Goal: Information Seeking & Learning: Learn about a topic

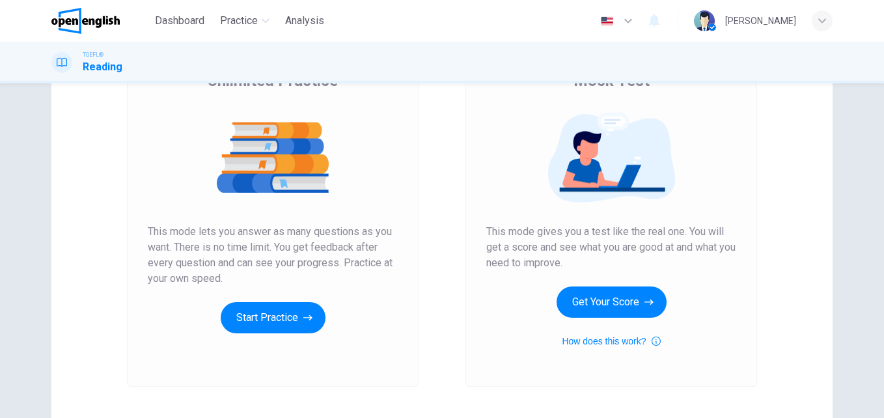
scroll to position [135, 0]
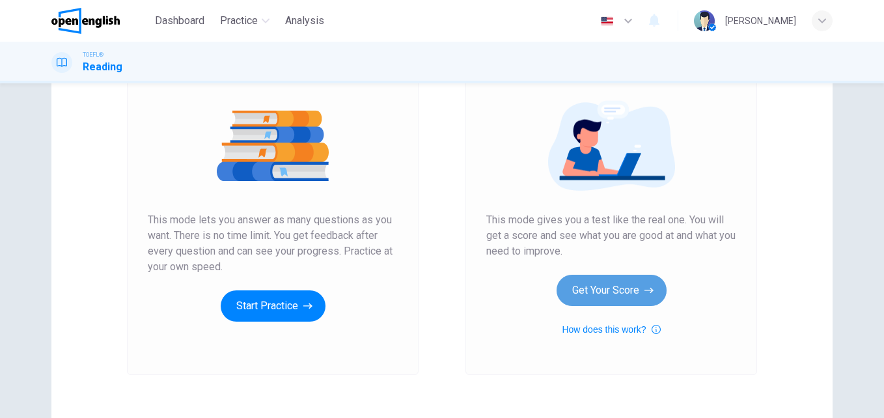
click at [607, 291] on button "Get Your Score" at bounding box center [611, 290] width 110 height 31
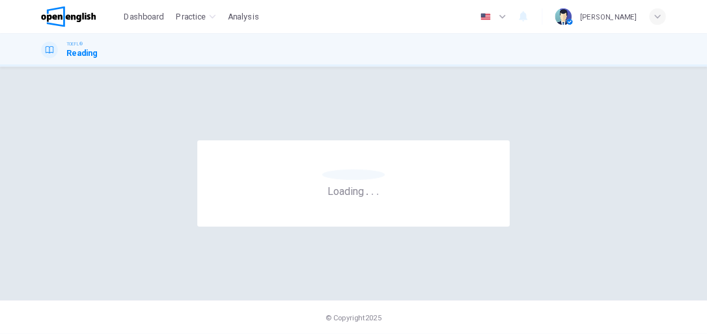
scroll to position [0, 0]
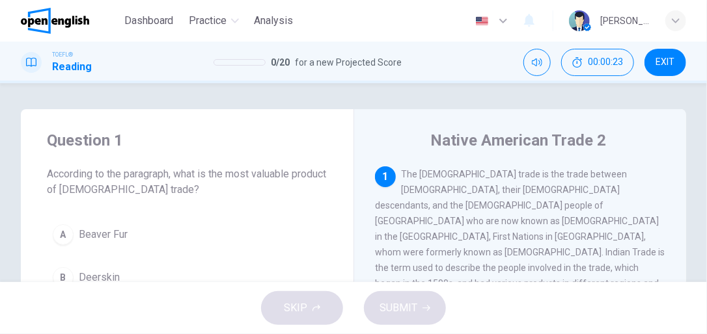
drag, startPoint x: 883, startPoint y: 12, endPoint x: 409, endPoint y: 99, distance: 482.1
click at [409, 99] on div "Question 1 According to the paragraph, what is the most valuable product of [DE…" at bounding box center [353, 182] width 707 height 199
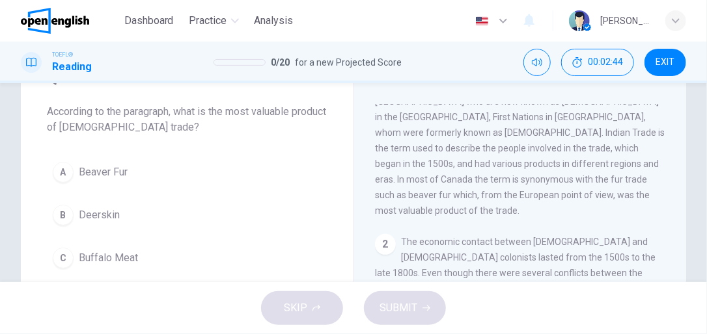
scroll to position [59, 0]
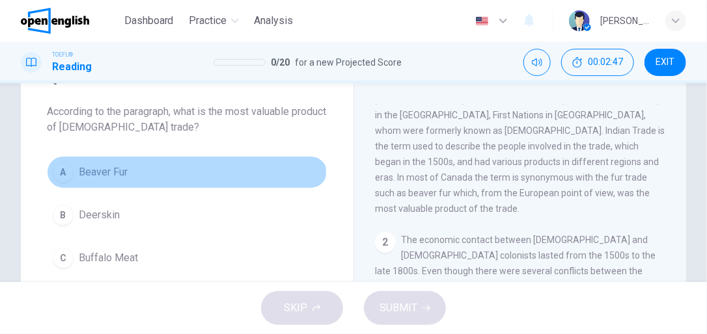
click at [61, 169] on div "A" at bounding box center [63, 172] width 21 height 21
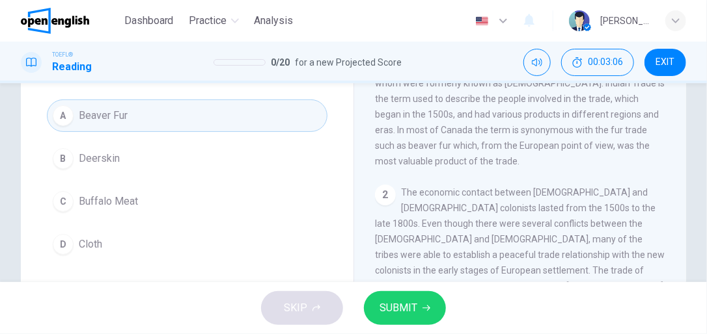
scroll to position [49, 0]
click at [419, 301] on button "SUBMIT" at bounding box center [405, 308] width 82 height 34
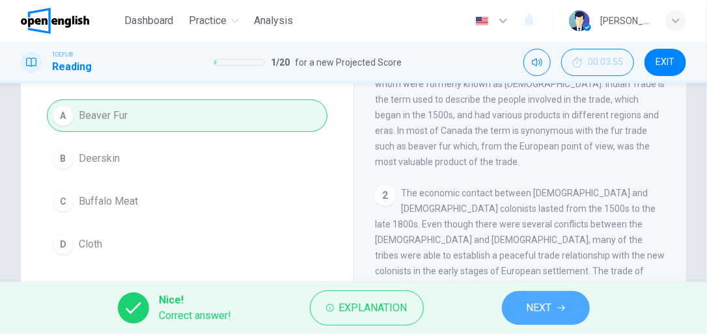
click at [560, 317] on button "NEXT" at bounding box center [546, 308] width 88 height 34
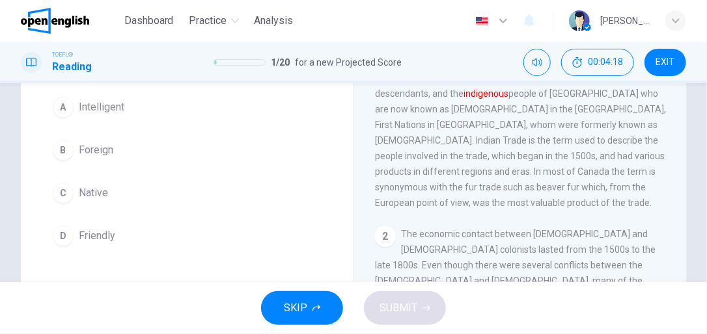
scroll to position [116, 0]
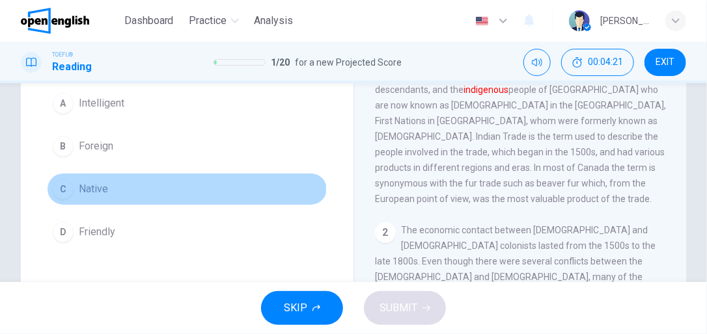
click at [66, 200] on div "C" at bounding box center [63, 189] width 21 height 21
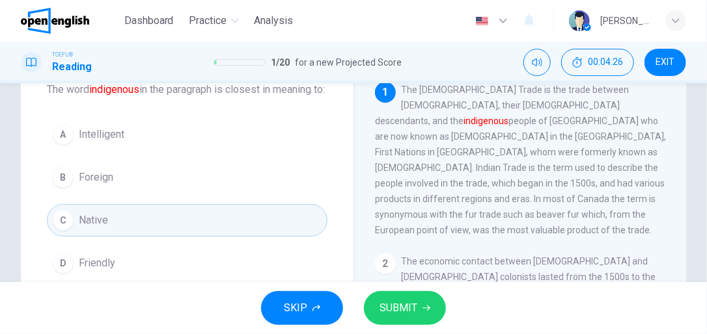
scroll to position [87, 0]
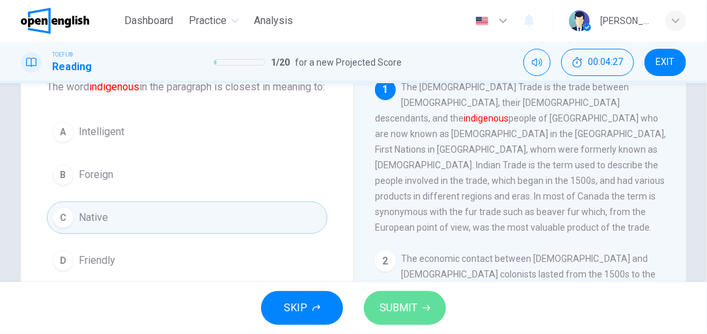
click at [412, 315] on span "SUBMIT" at bounding box center [398, 308] width 38 height 18
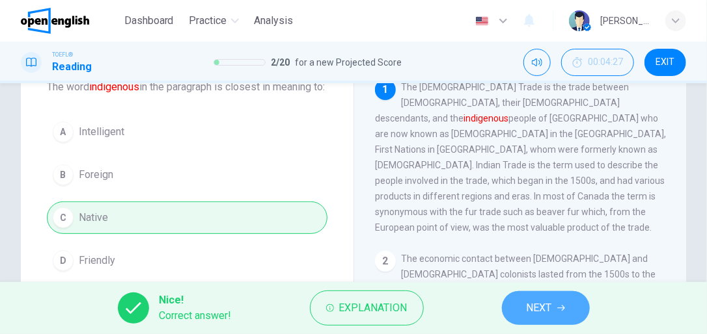
click at [522, 307] on button "NEXT" at bounding box center [546, 308] width 88 height 34
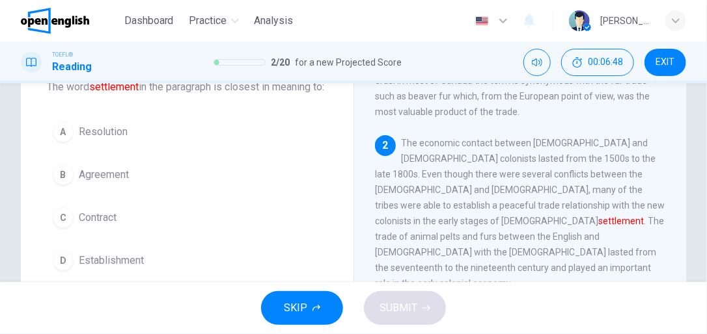
scroll to position [133, 0]
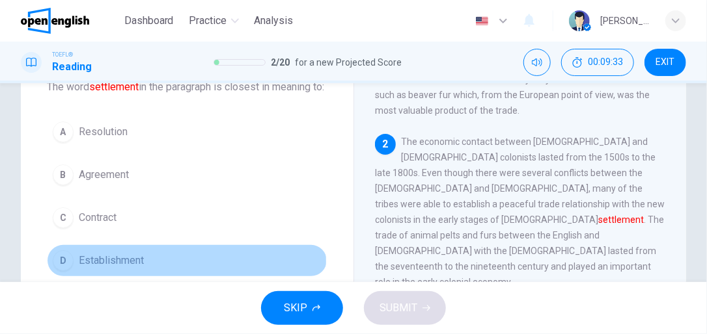
click at [62, 271] on div "D" at bounding box center [63, 260] width 21 height 21
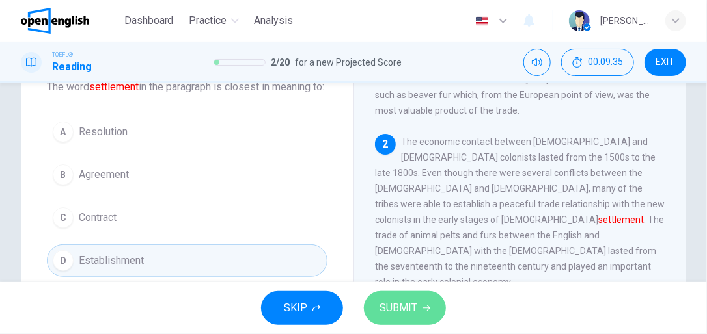
click at [409, 318] on button "SUBMIT" at bounding box center [405, 308] width 82 height 34
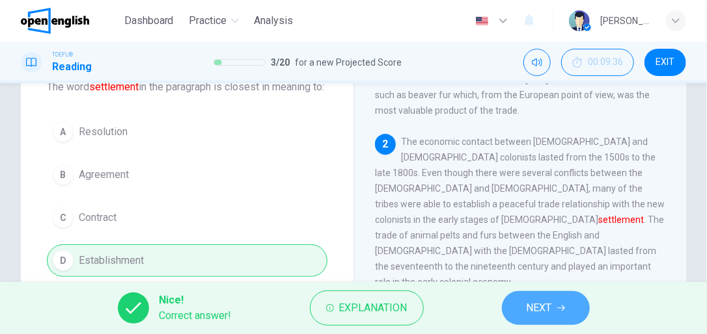
click at [563, 312] on button "NEXT" at bounding box center [546, 308] width 88 height 34
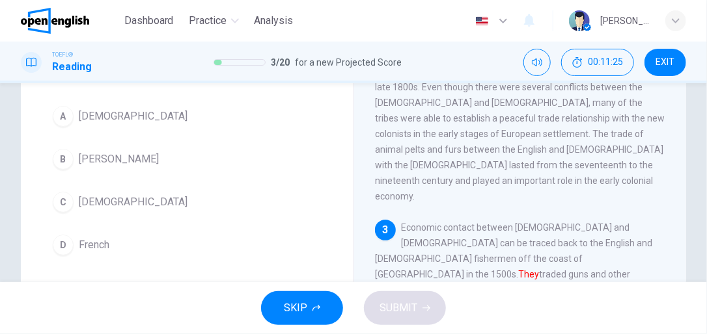
scroll to position [101, 0]
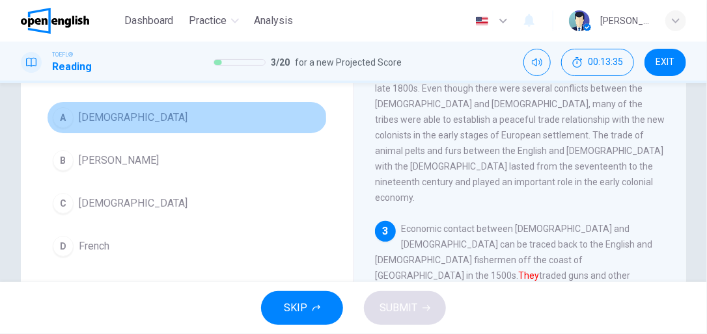
click at [66, 118] on div "A" at bounding box center [63, 117] width 21 height 21
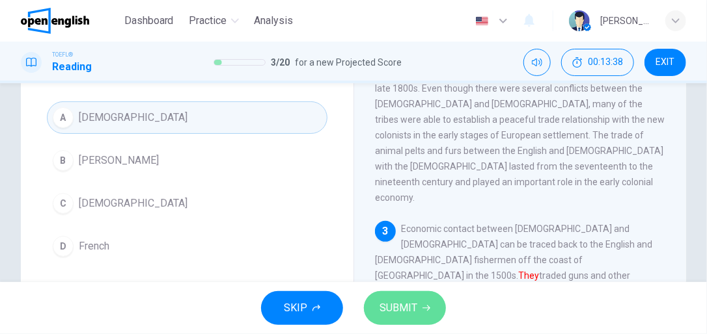
click at [400, 311] on span "SUBMIT" at bounding box center [398, 308] width 38 height 18
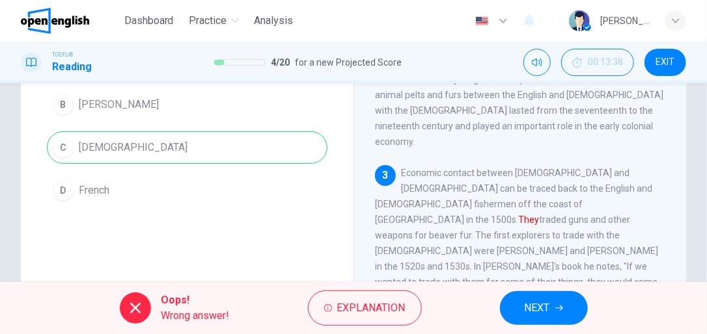
scroll to position [161, 0]
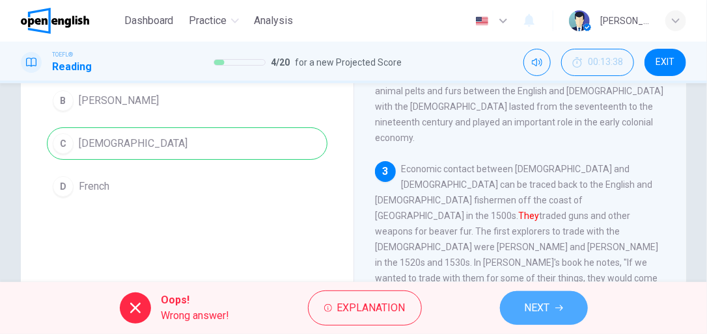
click at [543, 314] on span "NEXT" at bounding box center [536, 308] width 25 height 18
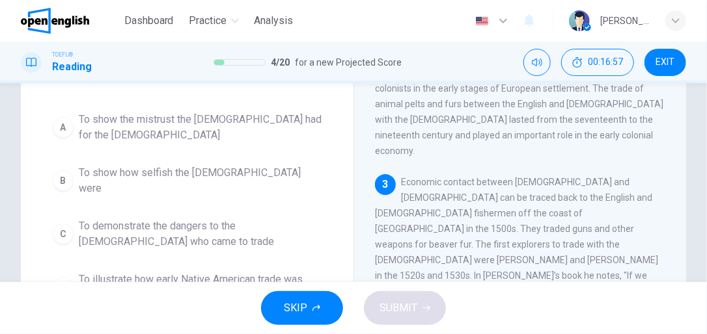
scroll to position [115, 0]
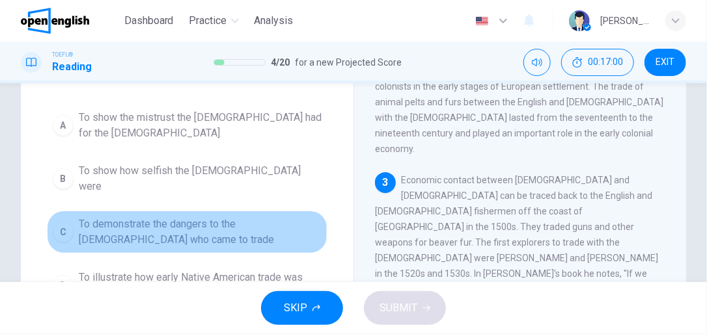
click at [61, 222] on div "C" at bounding box center [63, 232] width 21 height 21
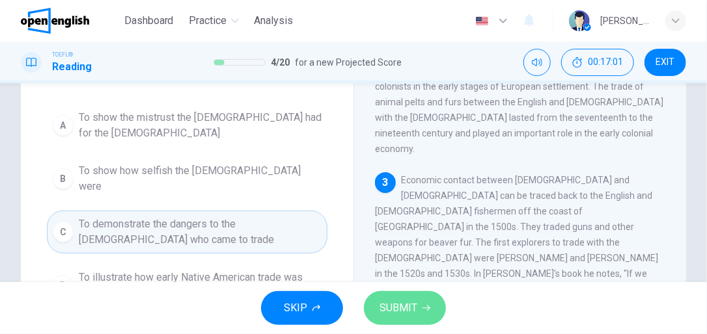
click at [397, 312] on span "SUBMIT" at bounding box center [398, 308] width 38 height 18
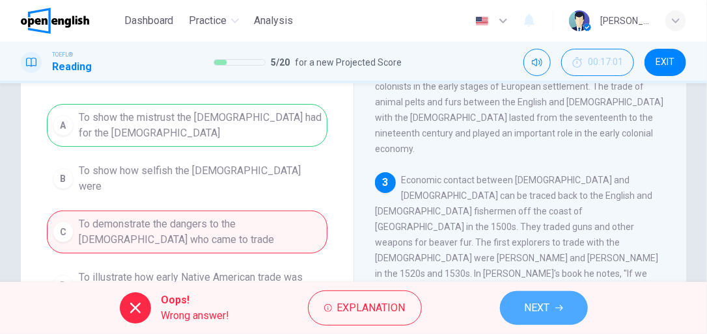
click at [571, 319] on button "NEXT" at bounding box center [544, 308] width 88 height 34
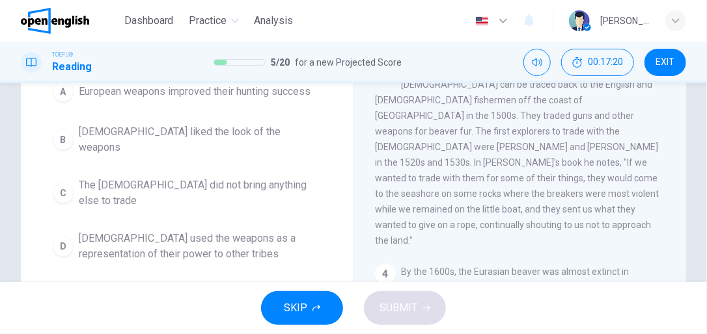
scroll to position [144, 0]
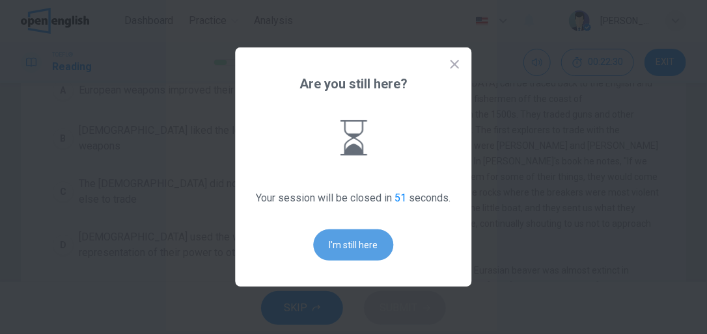
click at [354, 252] on button "I'm still here" at bounding box center [354, 245] width 80 height 31
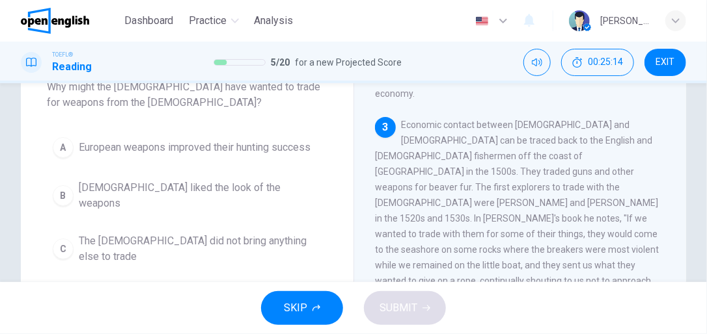
scroll to position [84, 0]
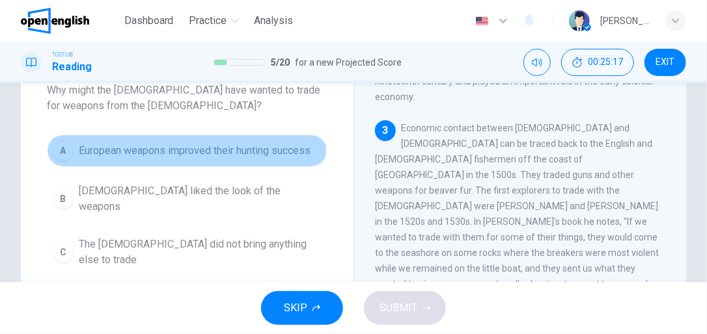
click at [65, 147] on div "A" at bounding box center [63, 151] width 21 height 21
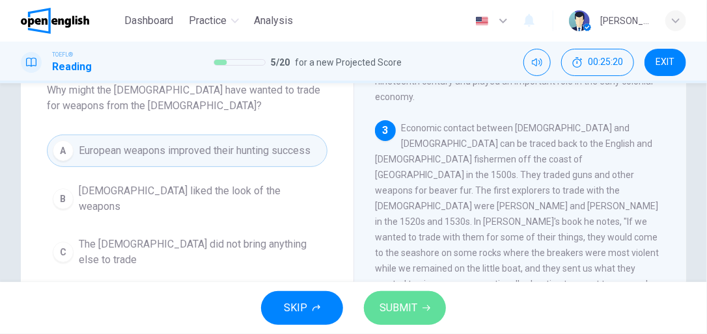
click at [385, 312] on span "SUBMIT" at bounding box center [398, 308] width 38 height 18
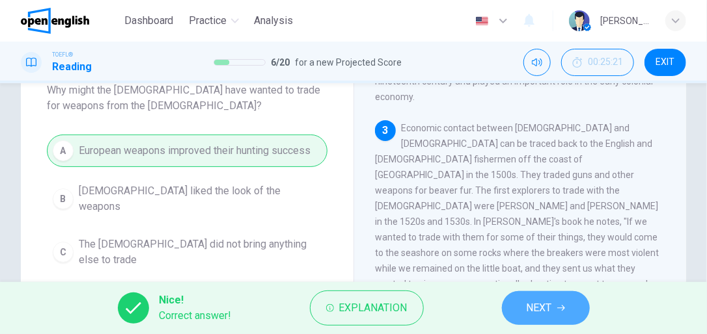
click at [567, 310] on button "NEXT" at bounding box center [546, 308] width 88 height 34
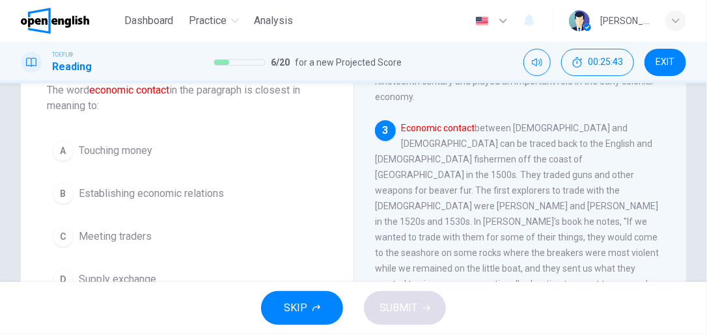
click at [69, 192] on div "B" at bounding box center [63, 193] width 21 height 21
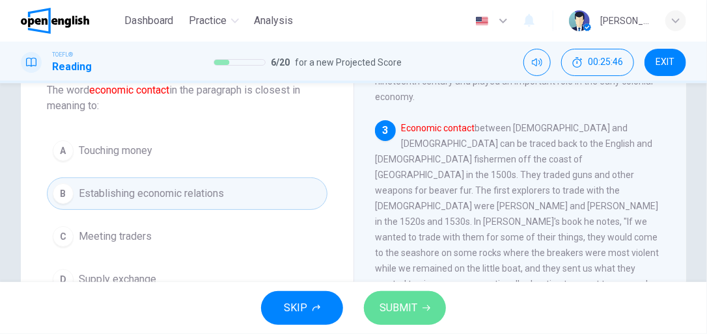
click at [411, 315] on span "SUBMIT" at bounding box center [398, 308] width 38 height 18
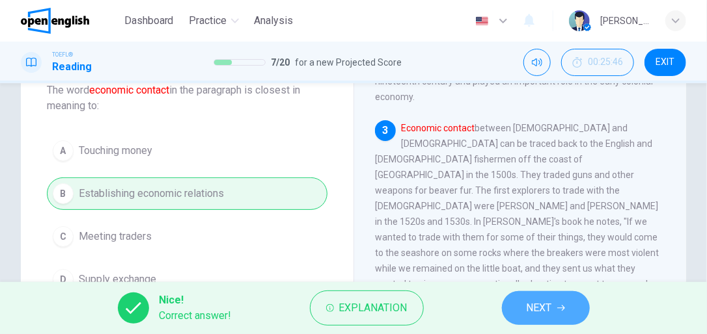
click at [573, 316] on button "NEXT" at bounding box center [546, 308] width 88 height 34
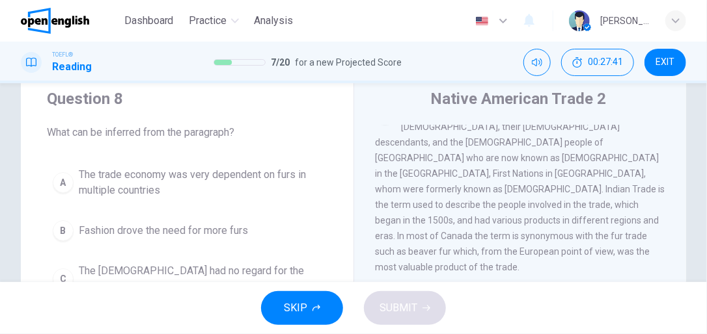
scroll to position [40, 0]
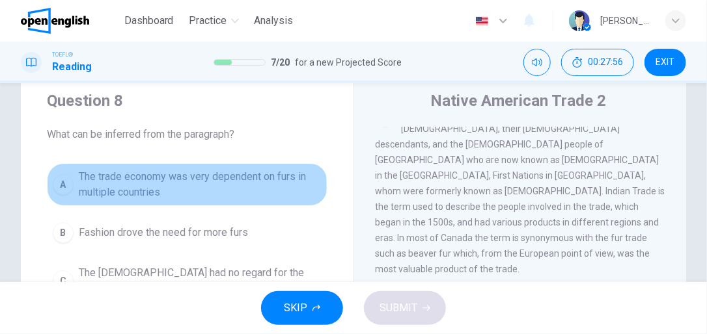
click at [62, 187] on div "A" at bounding box center [63, 184] width 21 height 21
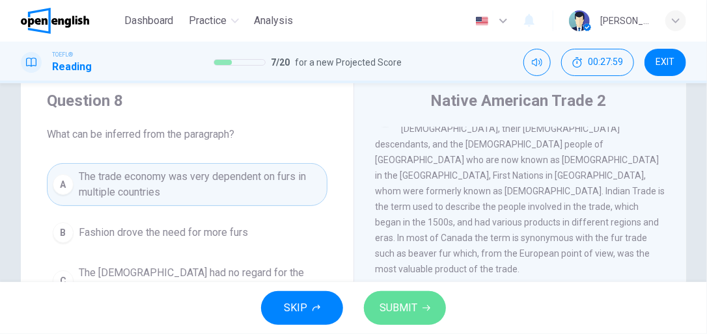
click at [417, 308] on button "SUBMIT" at bounding box center [405, 308] width 82 height 34
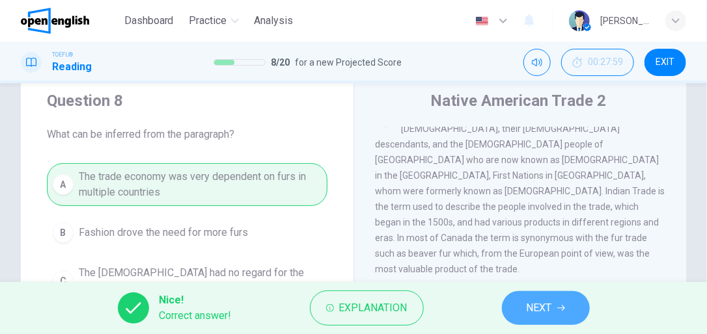
click at [556, 315] on button "NEXT" at bounding box center [546, 308] width 88 height 34
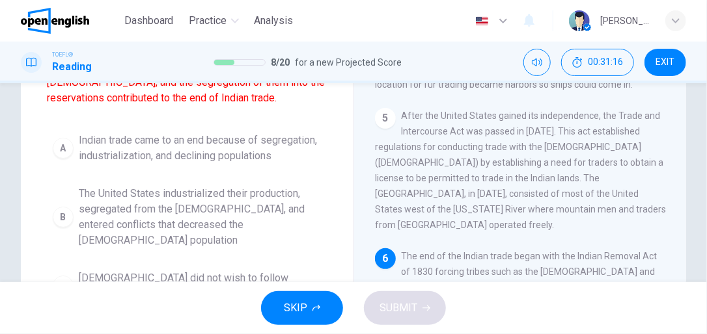
scroll to position [156, 0]
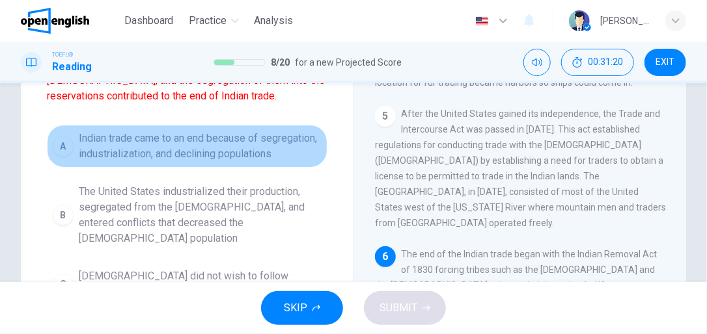
click at [68, 157] on div "A" at bounding box center [63, 146] width 21 height 21
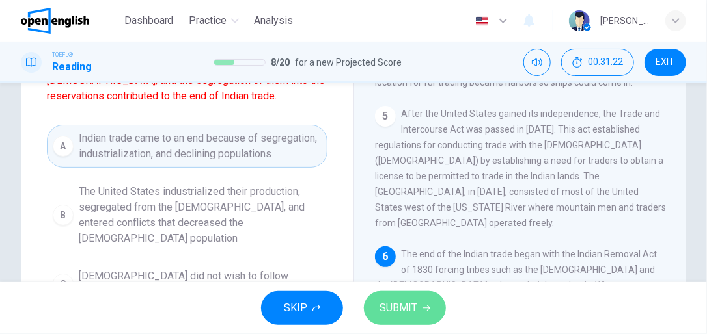
click at [416, 305] on span "SUBMIT" at bounding box center [398, 308] width 38 height 18
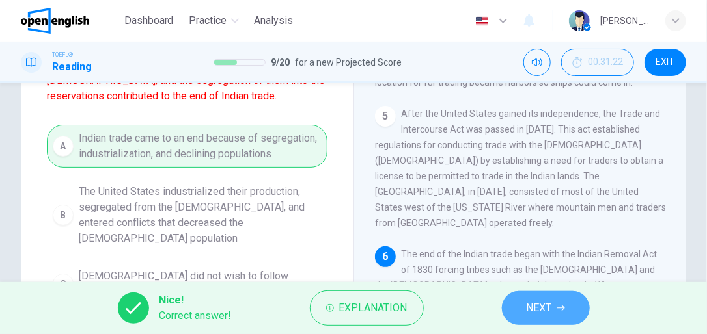
click at [563, 310] on icon "button" at bounding box center [561, 309] width 8 height 6
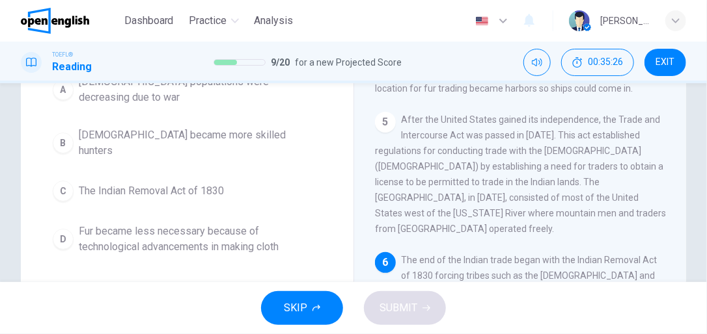
scroll to position [155, 0]
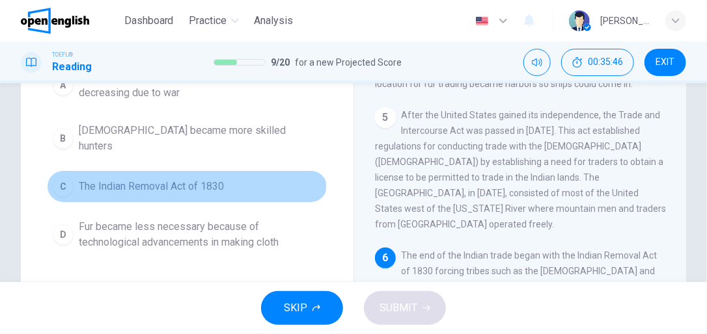
click at [57, 176] on div "C" at bounding box center [63, 186] width 21 height 21
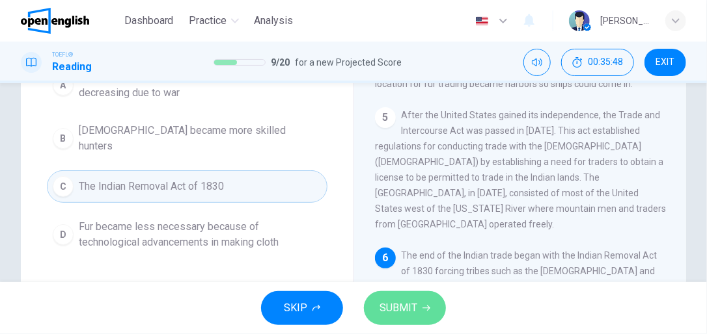
click at [408, 307] on span "SUBMIT" at bounding box center [398, 308] width 38 height 18
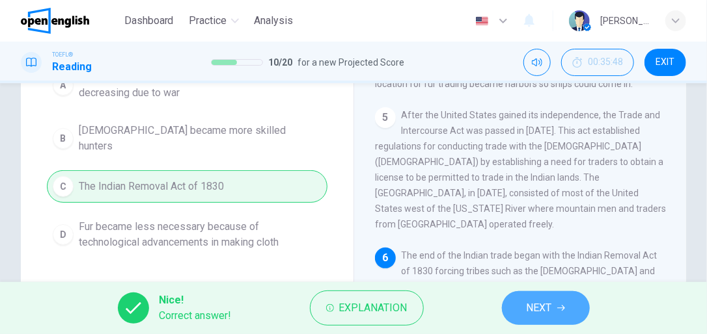
click at [563, 315] on button "NEXT" at bounding box center [546, 308] width 88 height 34
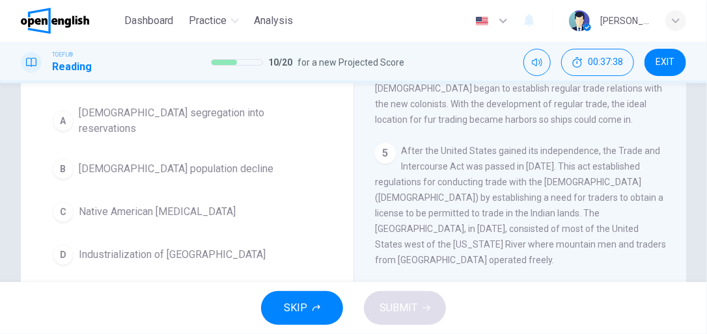
scroll to position [120, 0]
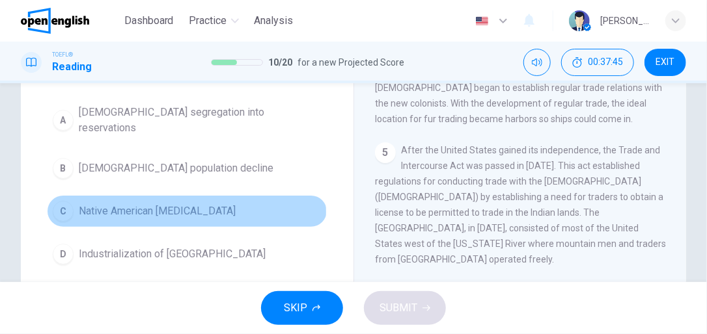
click at [61, 201] on div "C" at bounding box center [63, 211] width 21 height 21
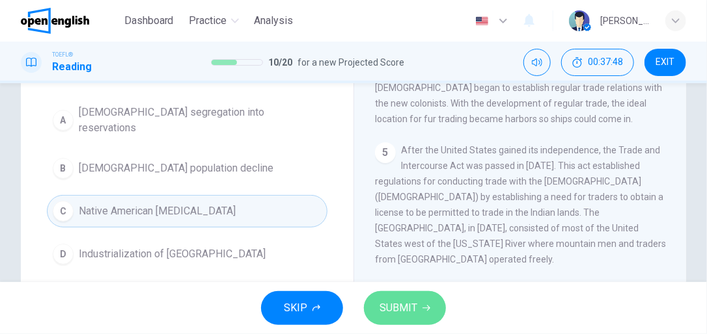
click at [406, 314] on span "SUBMIT" at bounding box center [398, 308] width 38 height 18
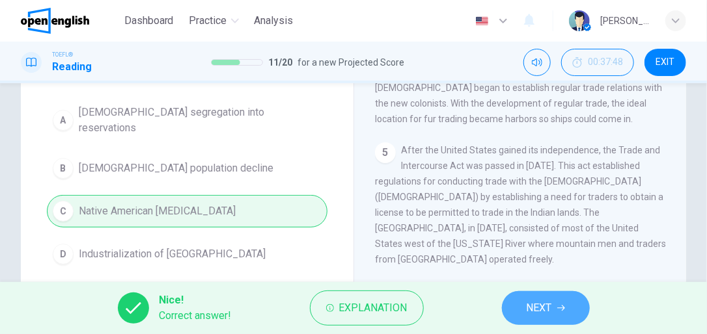
click at [565, 319] on button "NEXT" at bounding box center [546, 308] width 88 height 34
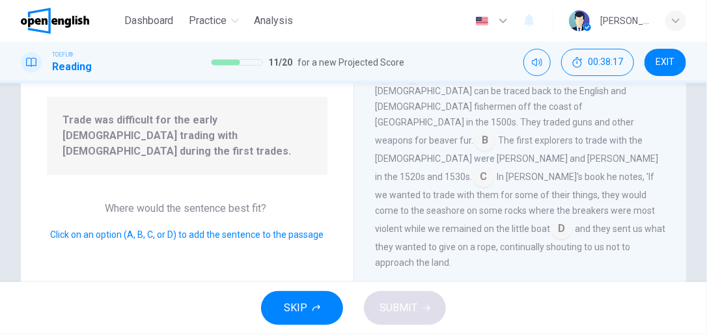
scroll to position [345, 0]
click at [551, 219] on input at bounding box center [561, 229] width 21 height 21
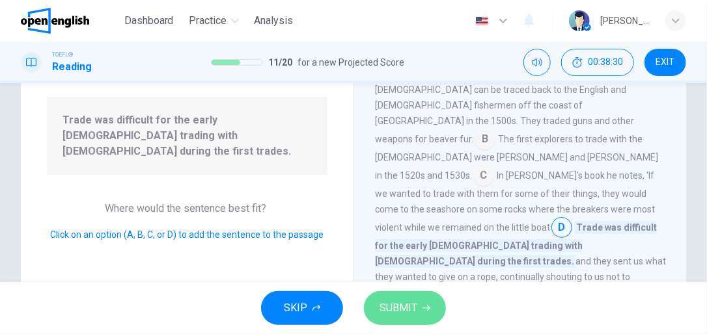
click at [415, 306] on span "SUBMIT" at bounding box center [398, 308] width 38 height 18
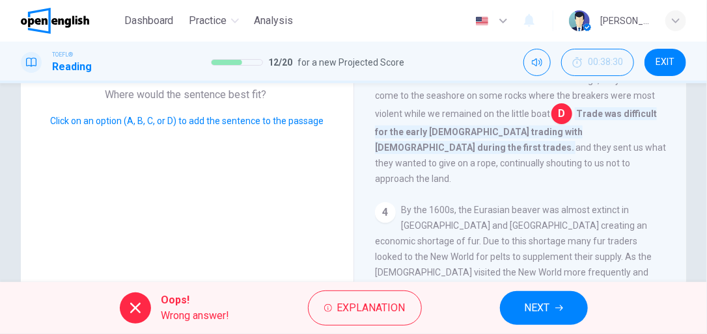
scroll to position [239, 0]
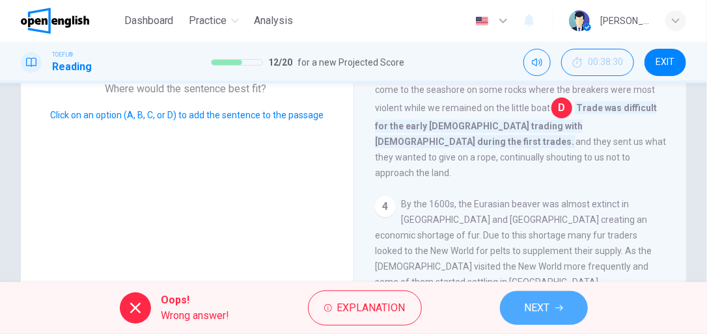
click at [565, 316] on button "NEXT" at bounding box center [544, 308] width 88 height 34
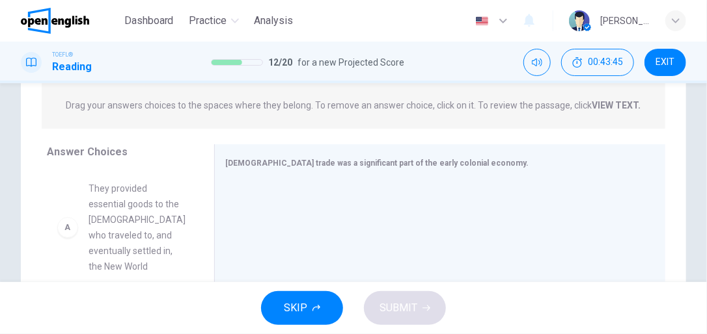
scroll to position [167, 0]
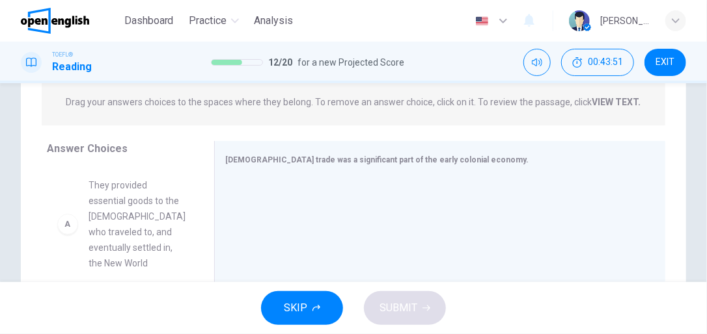
click at [157, 240] on span "They provided essential goods to the [DEMOGRAPHIC_DATA] who traveled to, and ev…" at bounding box center [136, 225] width 97 height 94
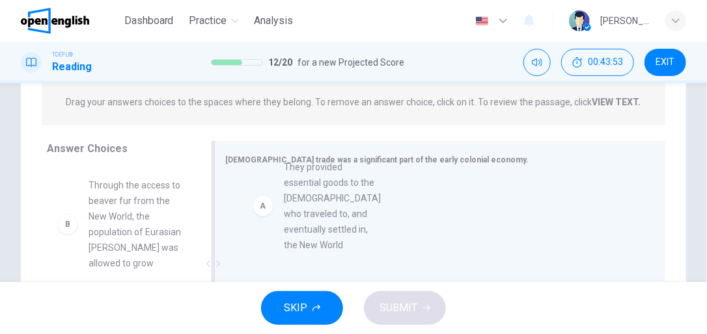
drag, startPoint x: 157, startPoint y: 240, endPoint x: 355, endPoint y: 221, distance: 199.4
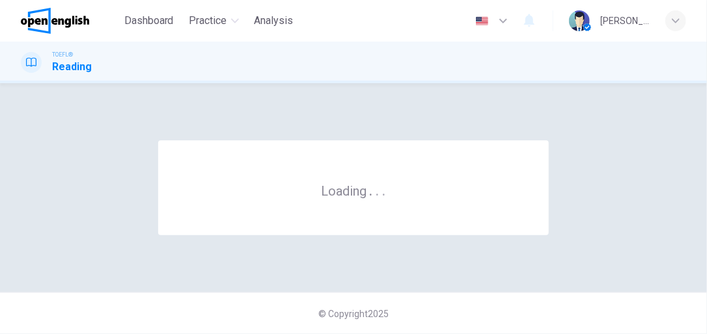
scroll to position [0, 0]
